Goal: Feedback & Contribution: Leave review/rating

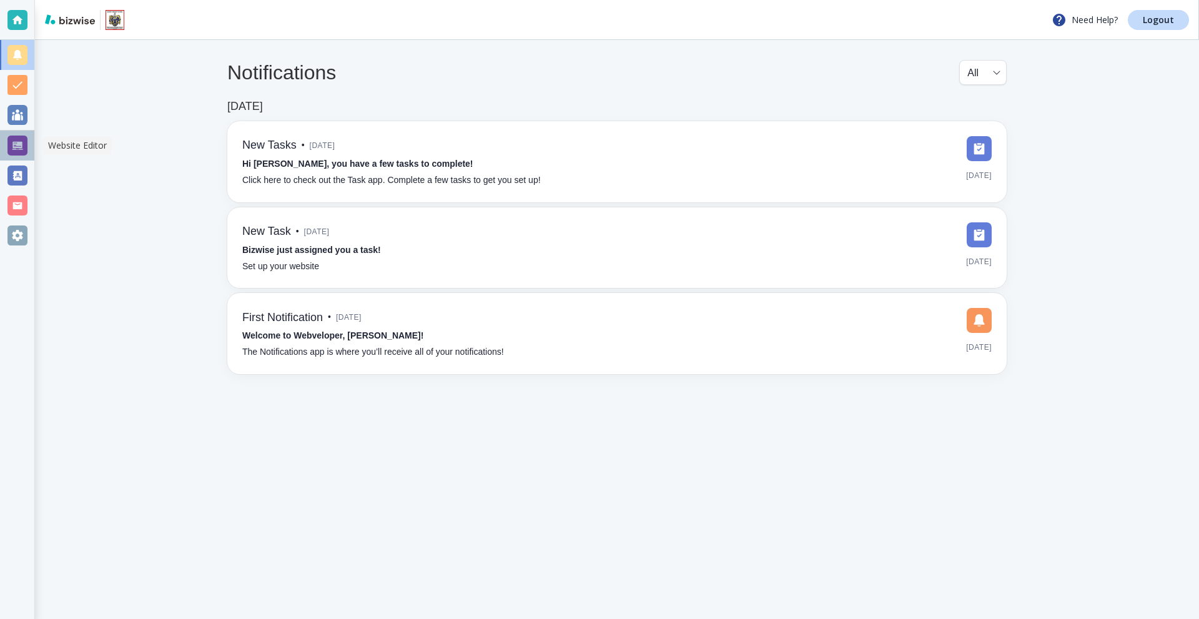
click at [19, 151] on div at bounding box center [17, 146] width 20 height 20
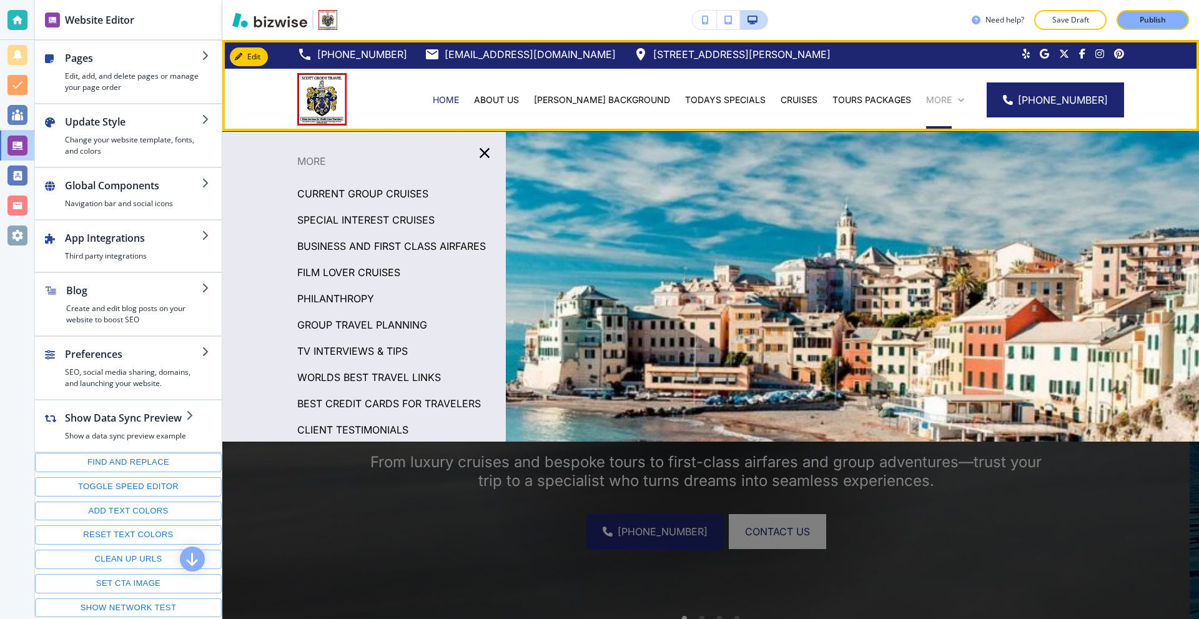
click at [952, 104] on p "More" at bounding box center [939, 100] width 26 height 12
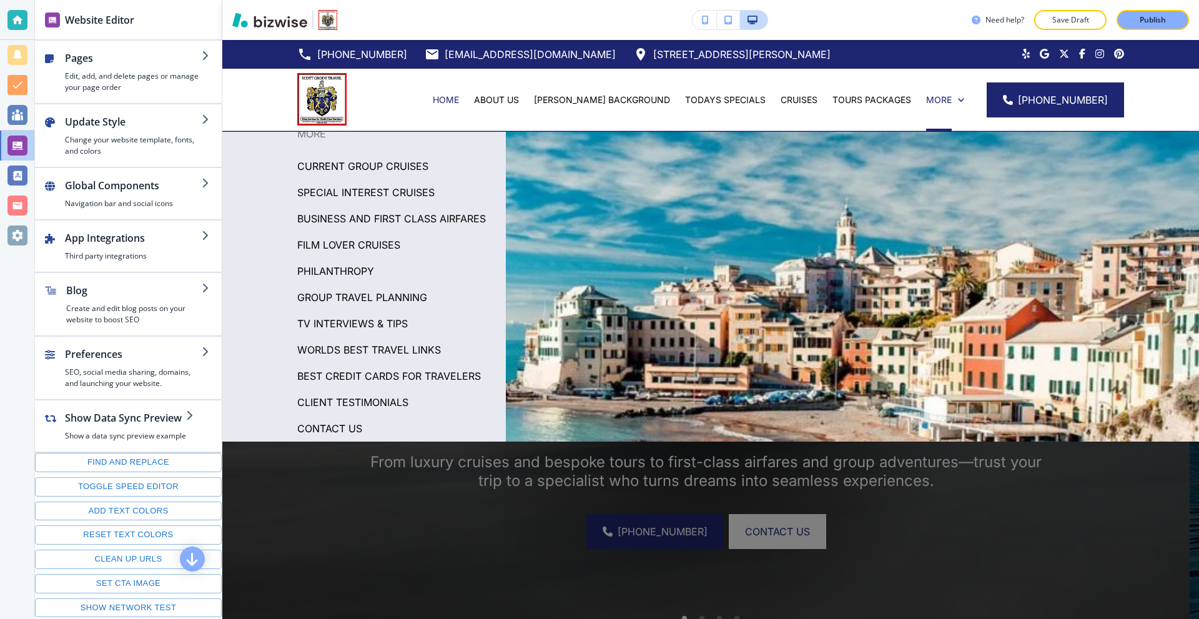
scroll to position [46, 0]
click at [351, 401] on p "CLIENT TESTIMONIALS" at bounding box center [352, 402] width 111 height 19
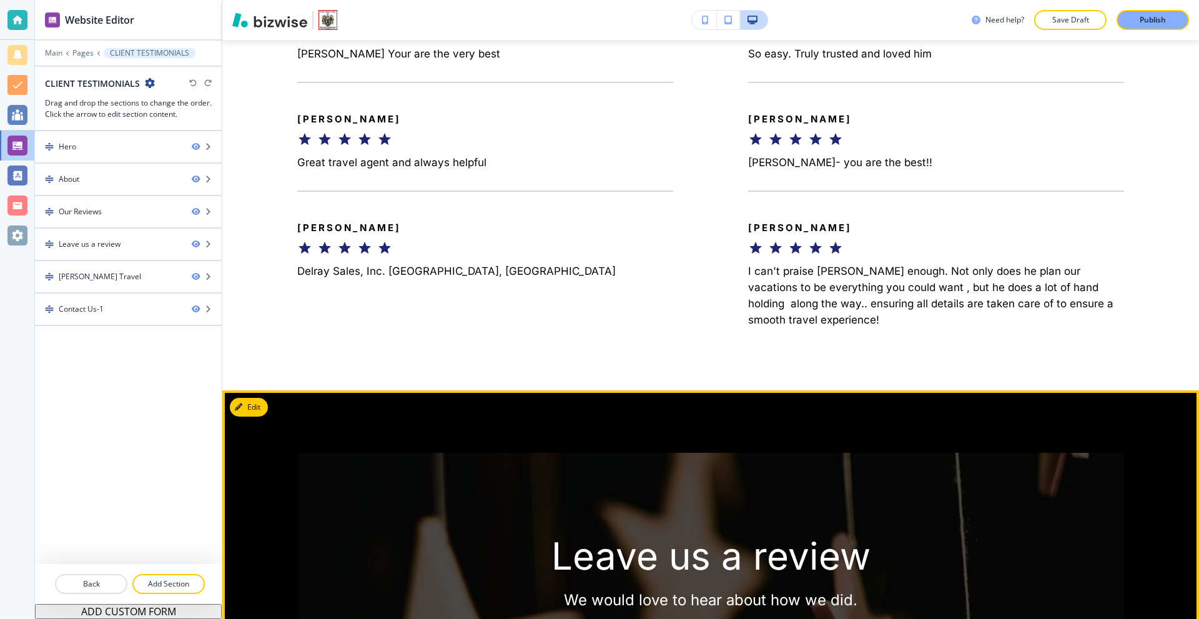
scroll to position [7994, 0]
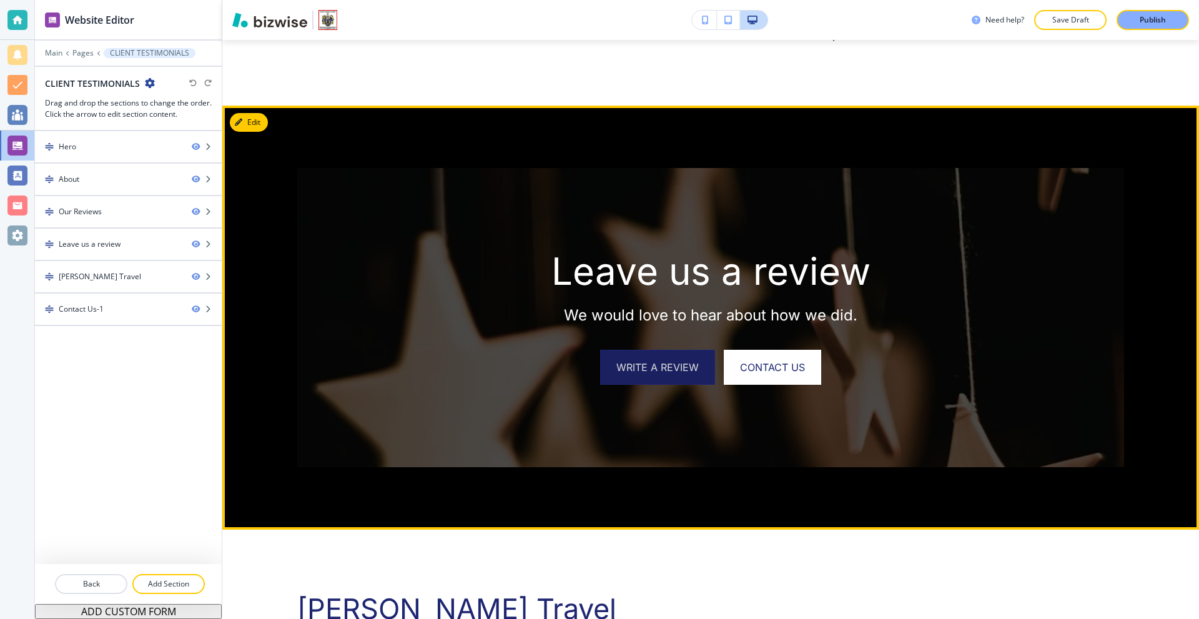
click at [674, 350] on link "Write a review" at bounding box center [657, 367] width 115 height 35
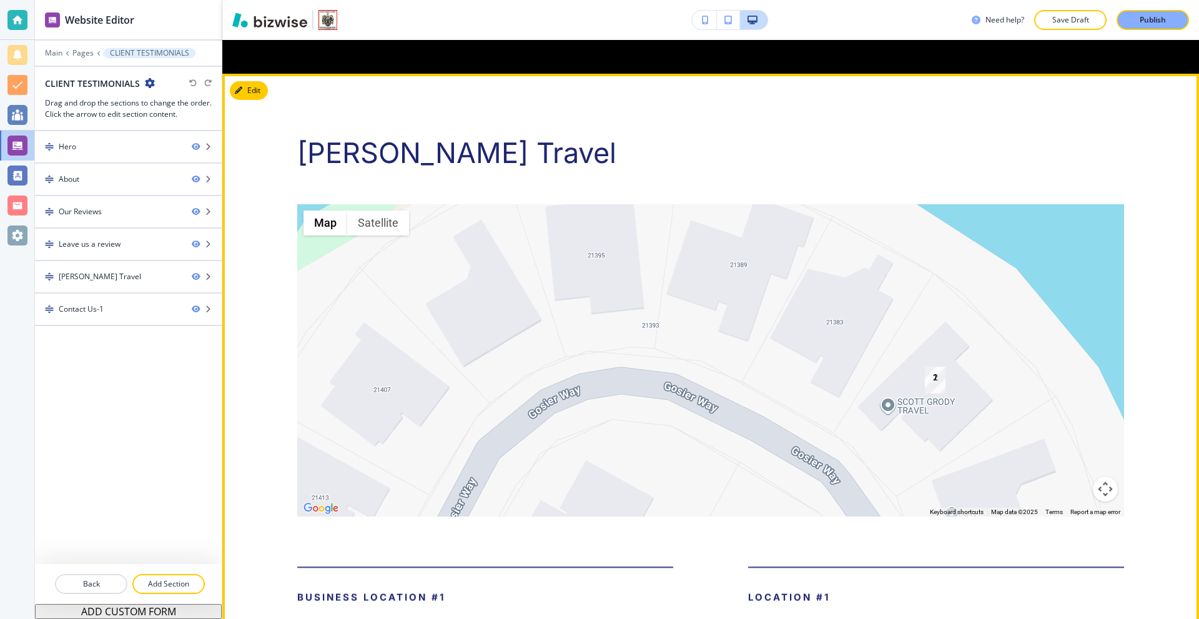
scroll to position [8493, 0]
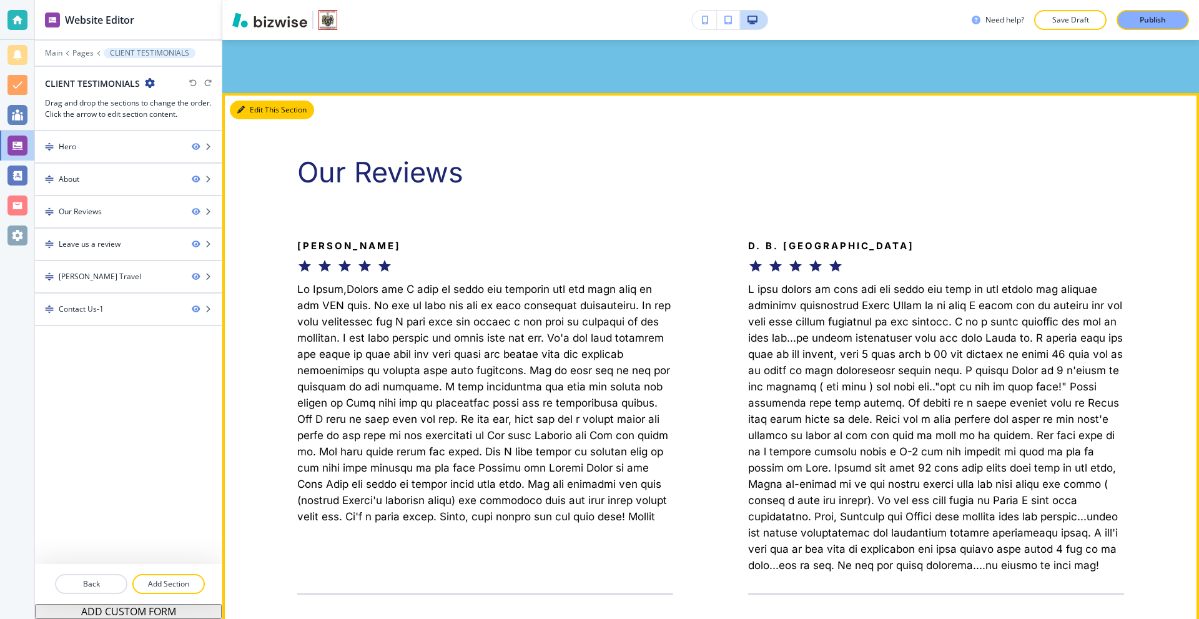
click at [242, 114] on icon "button" at bounding box center [240, 109] width 7 height 7
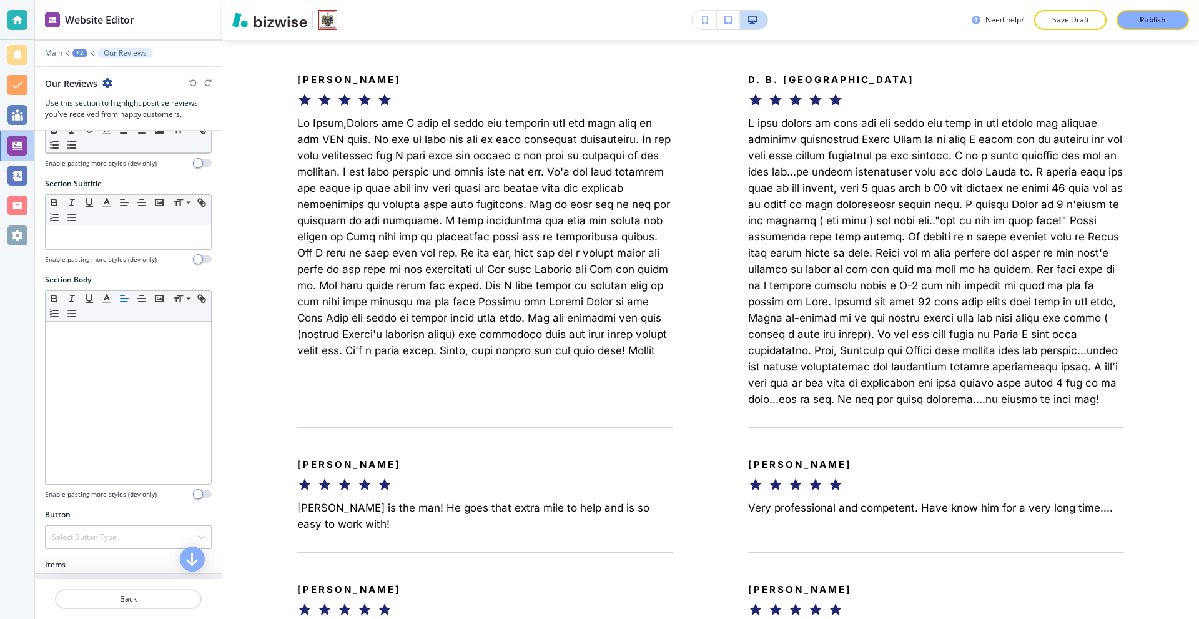
scroll to position [312, 0]
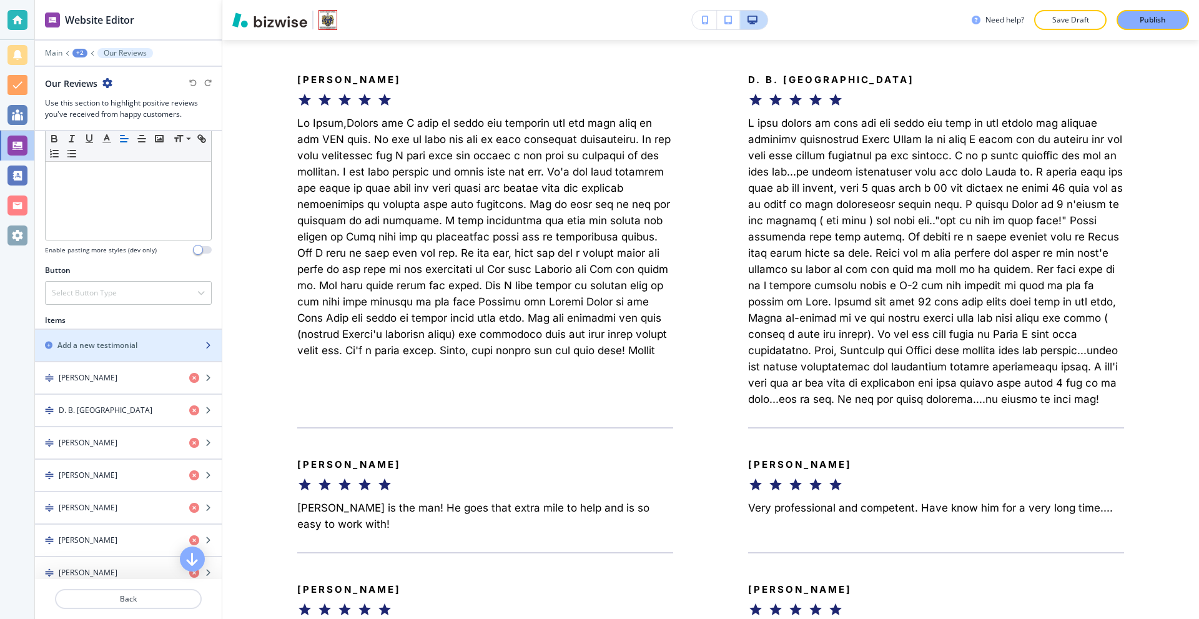
click at [111, 338] on div "button" at bounding box center [128, 335] width 187 height 10
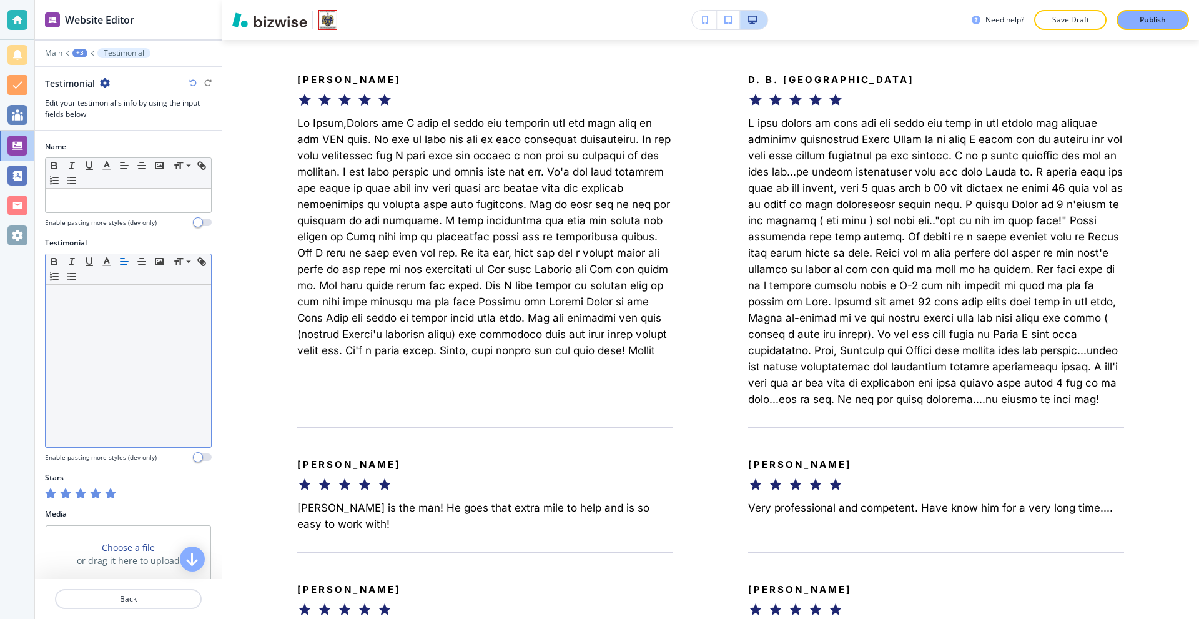
click at [102, 306] on div at bounding box center [128, 366] width 165 height 162
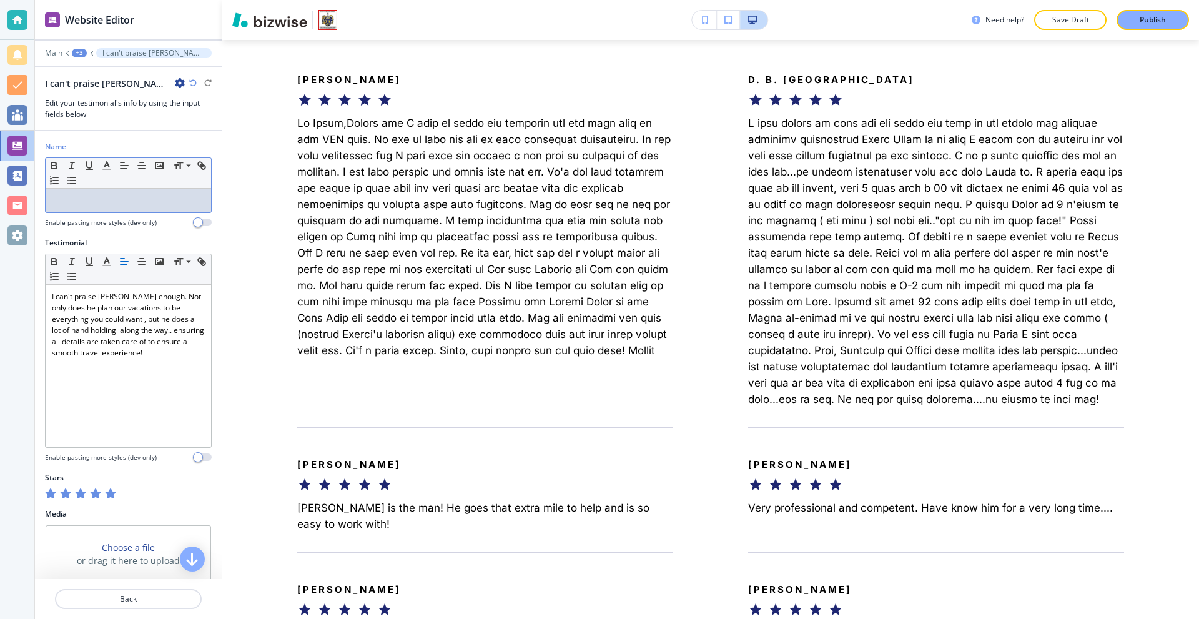
click at [89, 201] on p at bounding box center [128, 200] width 153 height 11
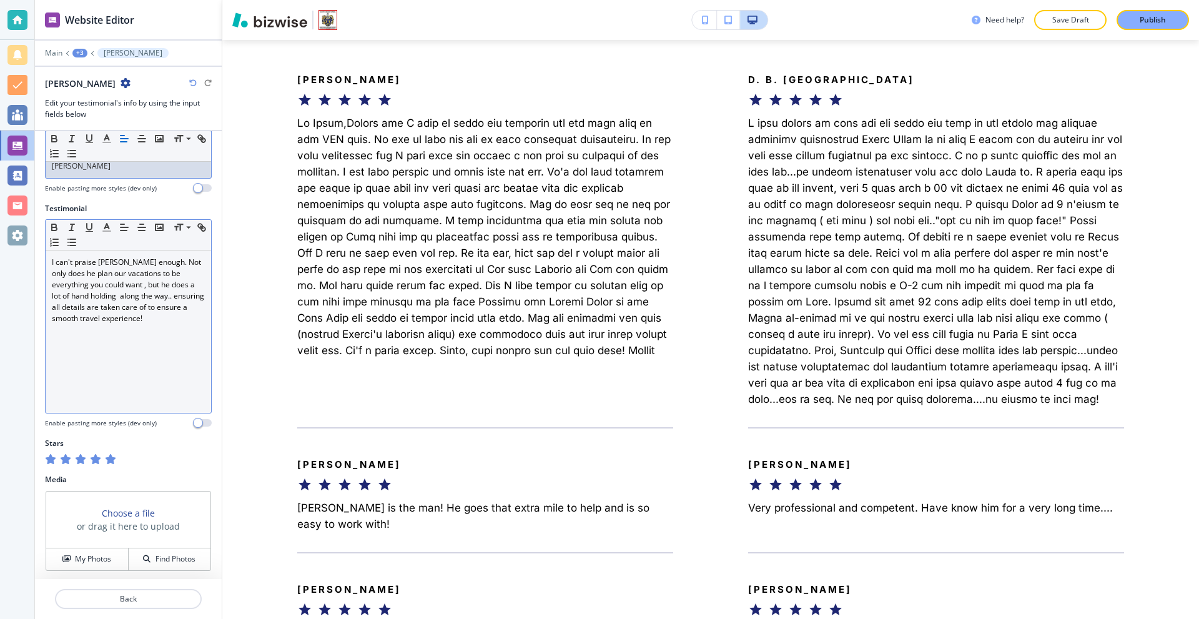
scroll to position [37, 0]
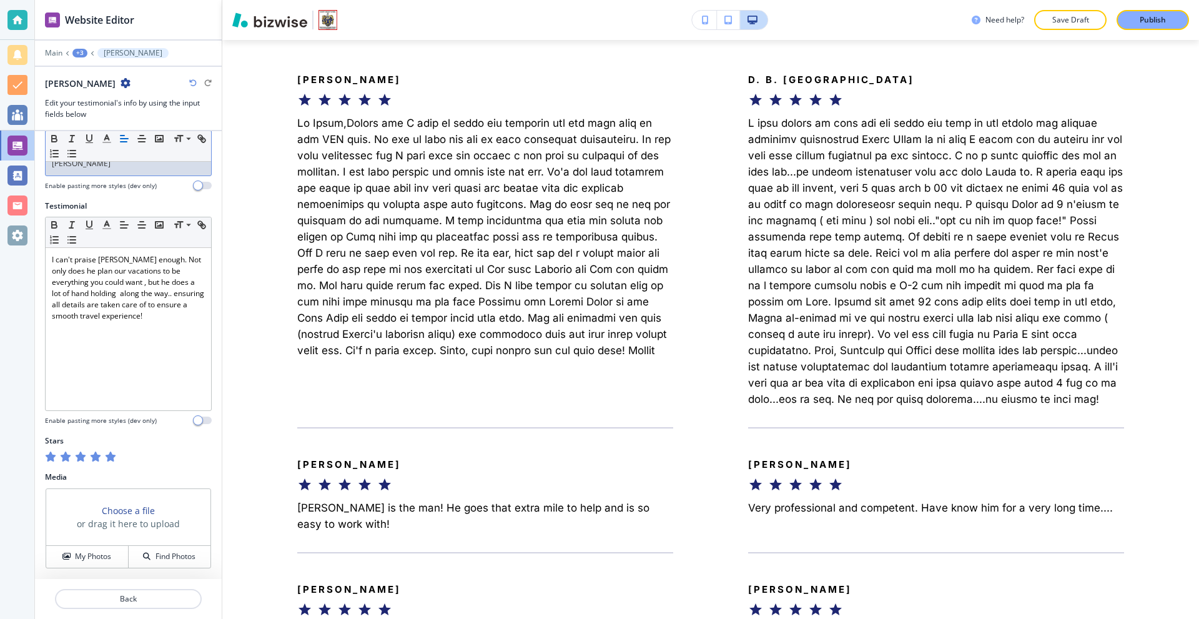
click at [114, 458] on icon "button" at bounding box center [110, 457] width 10 height 10
click at [108, 458] on icon "button" at bounding box center [110, 457] width 10 height 10
click at [144, 601] on p "Back" at bounding box center [128, 598] width 144 height 11
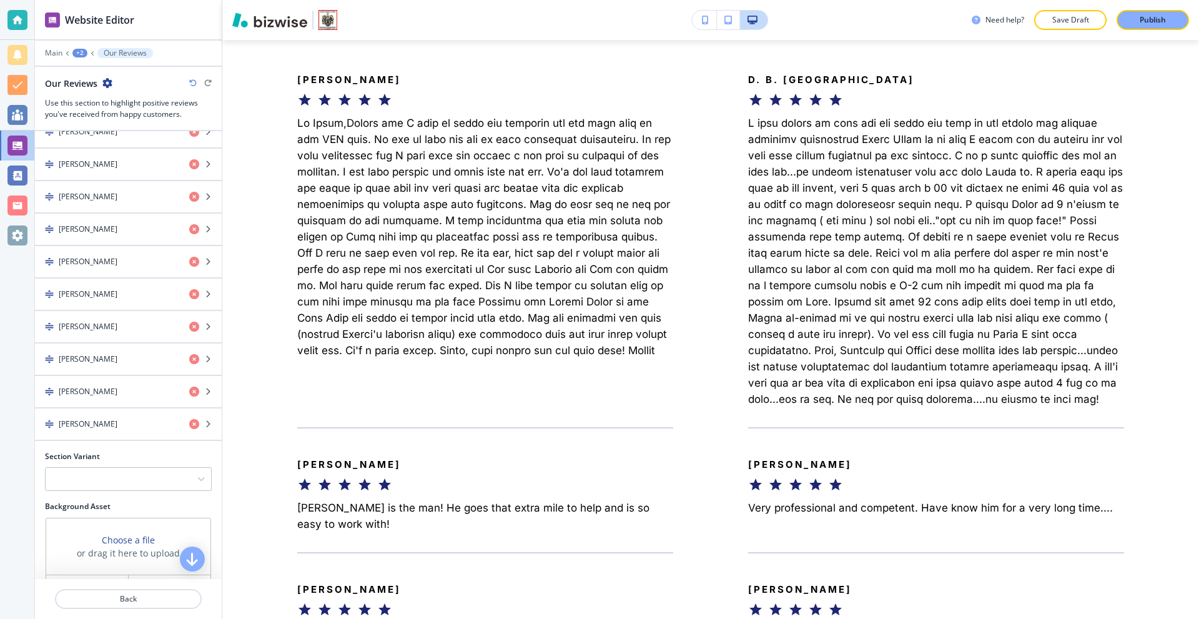
scroll to position [2874, 0]
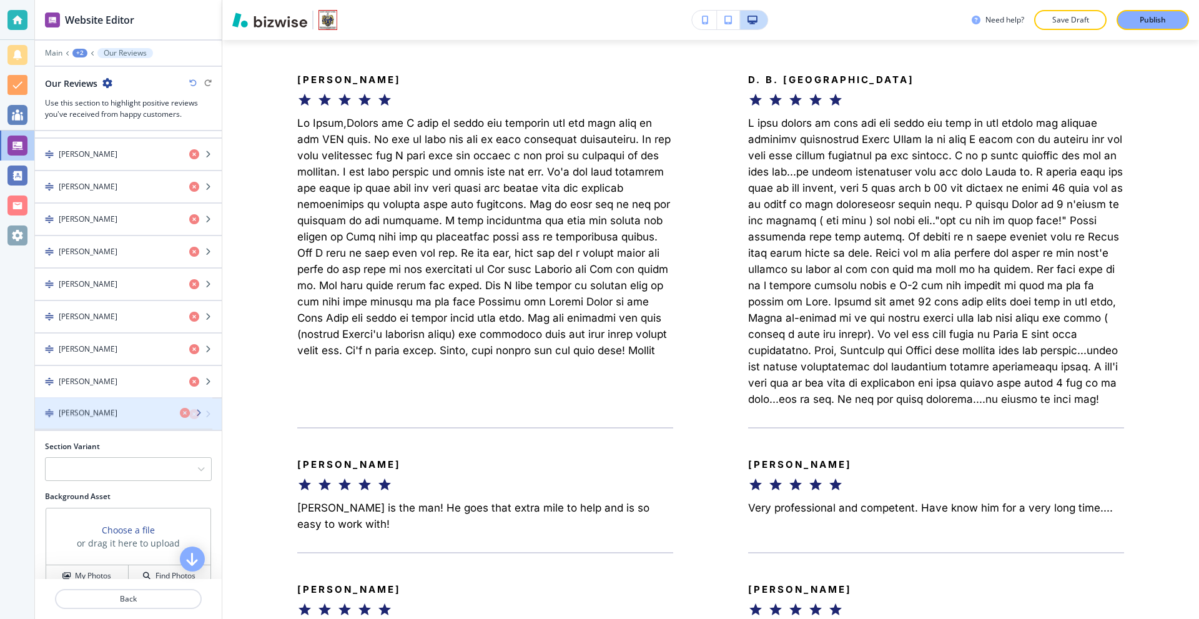
click at [102, 423] on div "button" at bounding box center [128, 425] width 187 height 10
click at [189, 417] on icon "button" at bounding box center [194, 414] width 10 height 10
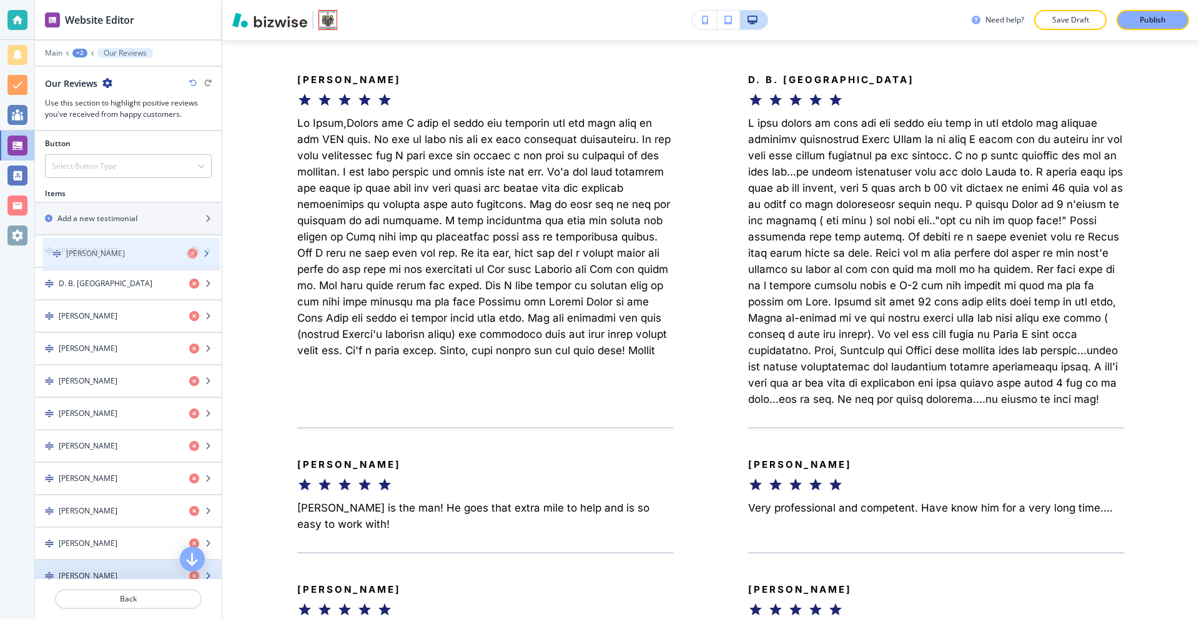
scroll to position [438, 0]
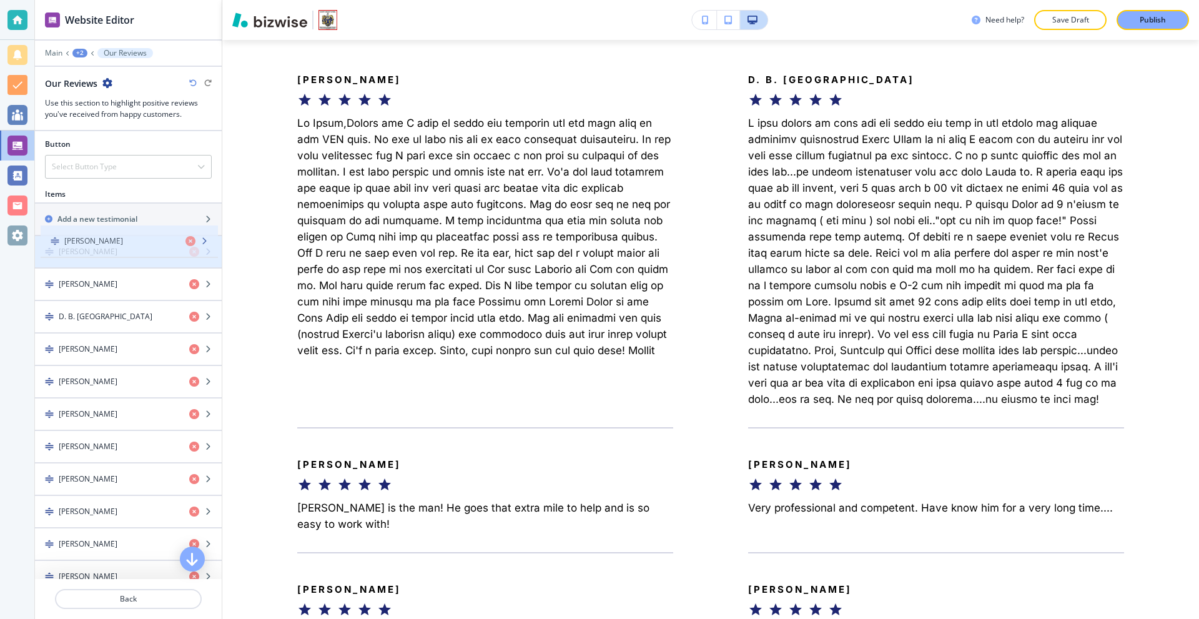
drag, startPoint x: 114, startPoint y: 387, endPoint x: 119, endPoint y: 246, distance: 140.6
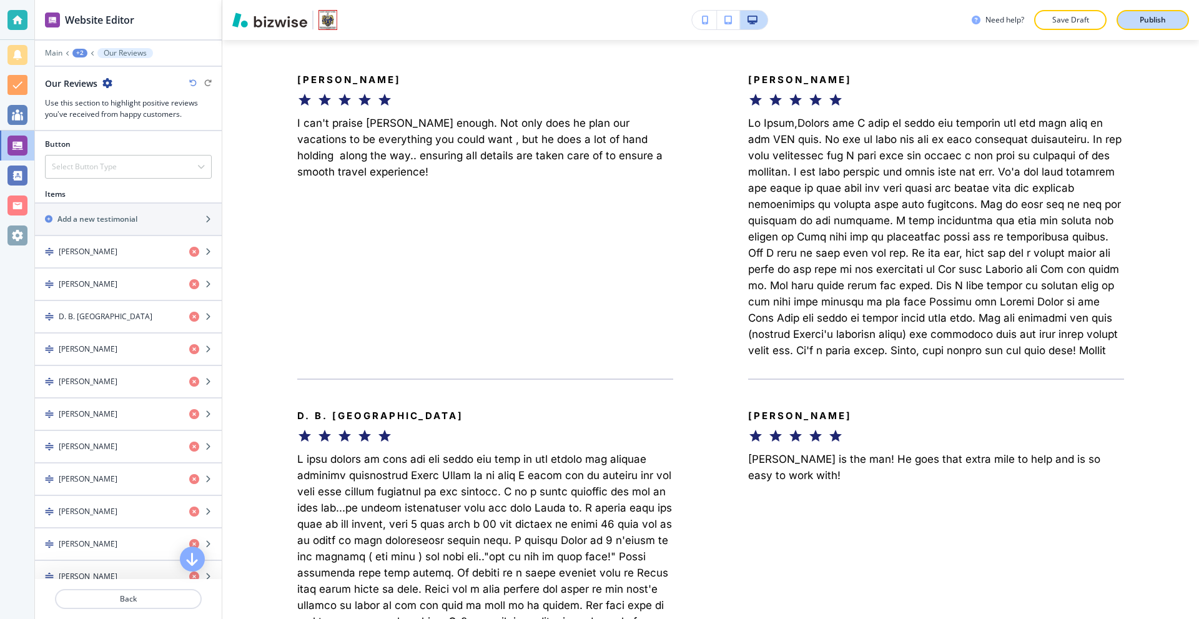
click at [1140, 26] on button "Publish" at bounding box center [1153, 20] width 72 height 20
